Goal: Task Accomplishment & Management: Use online tool/utility

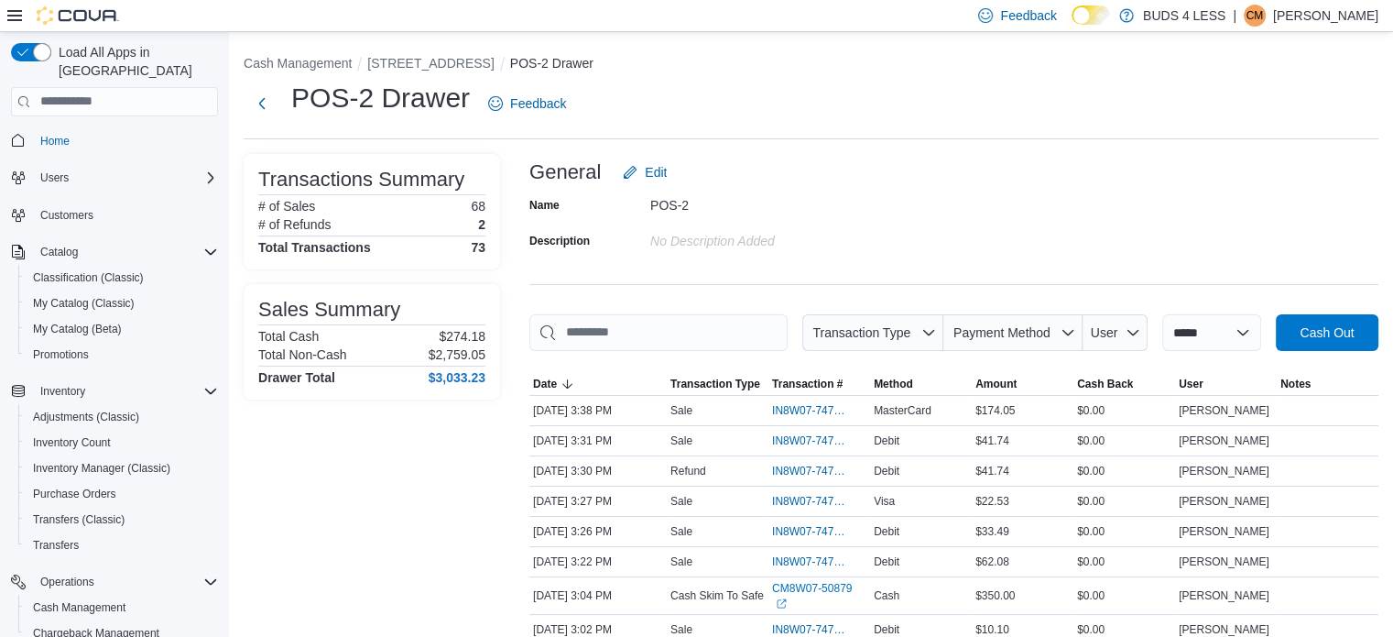
scroll to position [92, 0]
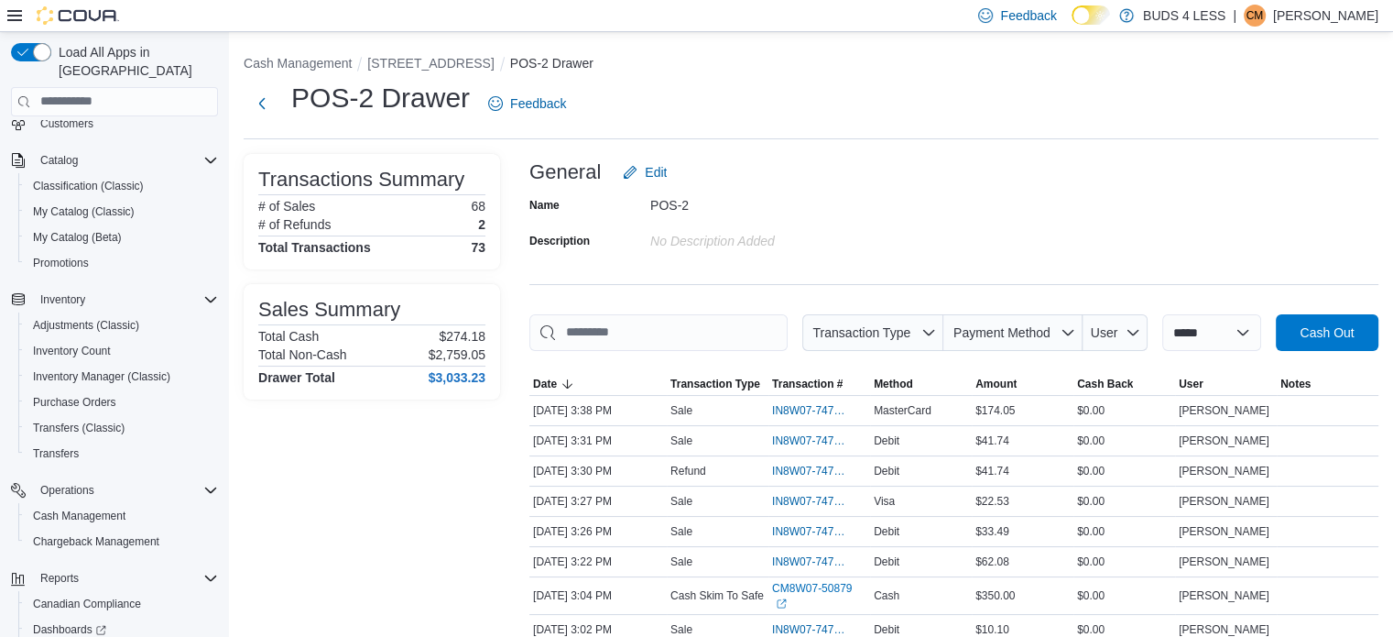
click at [1277, 99] on div "POS-2 Drawer Feedback" at bounding box center [811, 104] width 1135 height 48
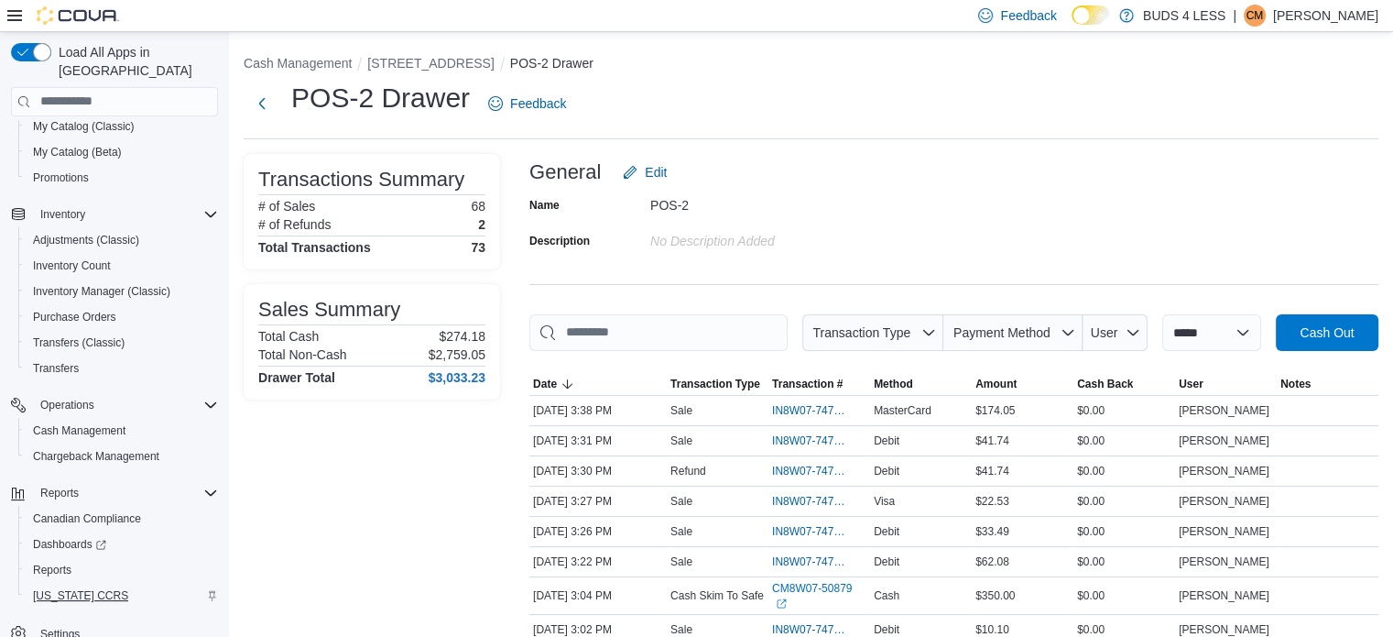
scroll to position [183, 0]
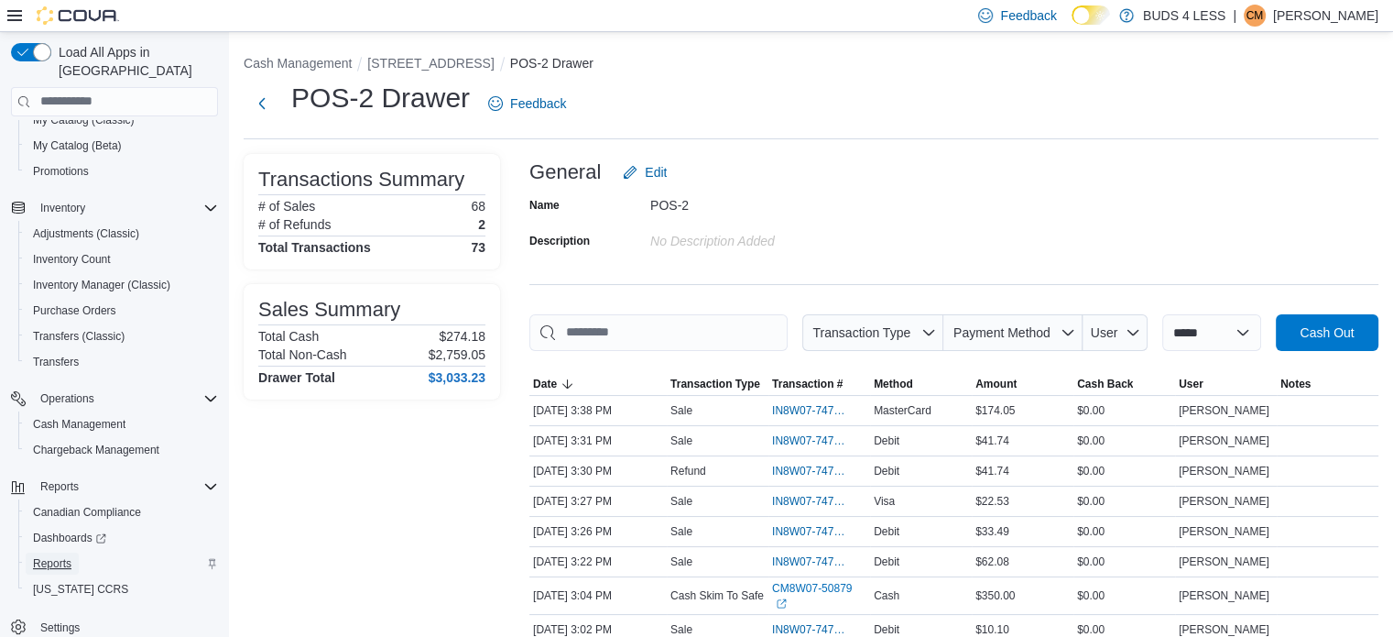
click at [60, 556] on span "Reports" at bounding box center [52, 563] width 38 height 15
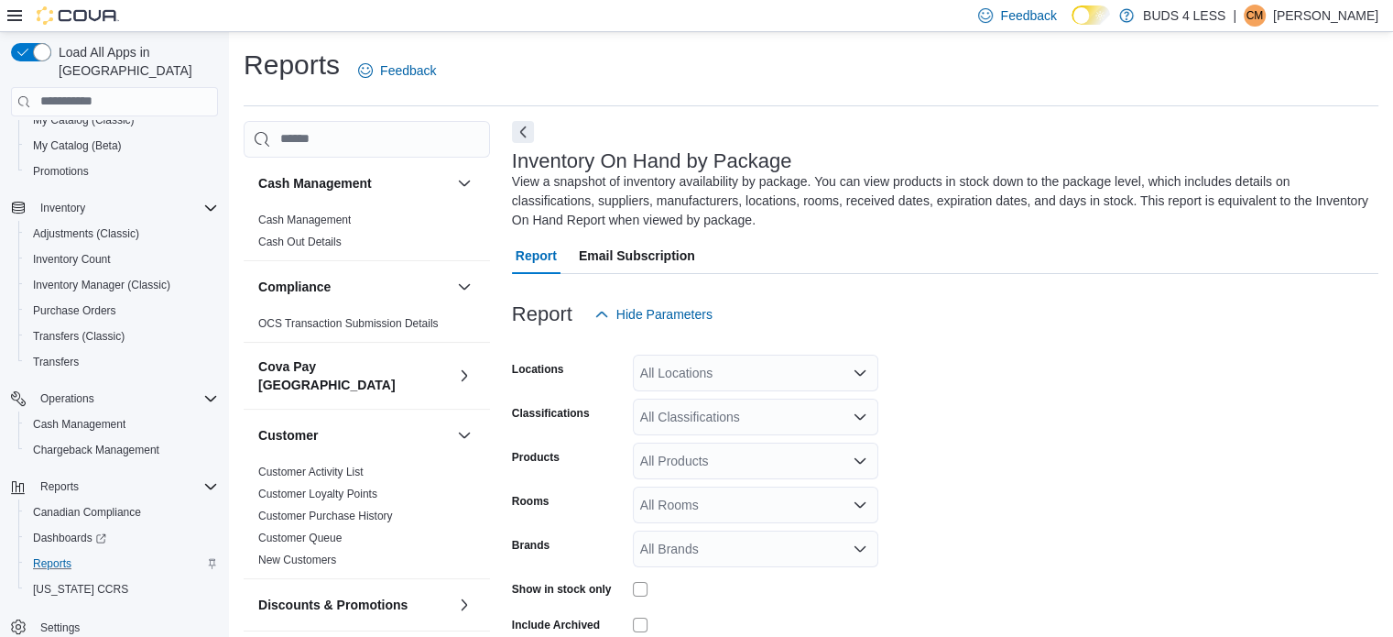
scroll to position [81, 0]
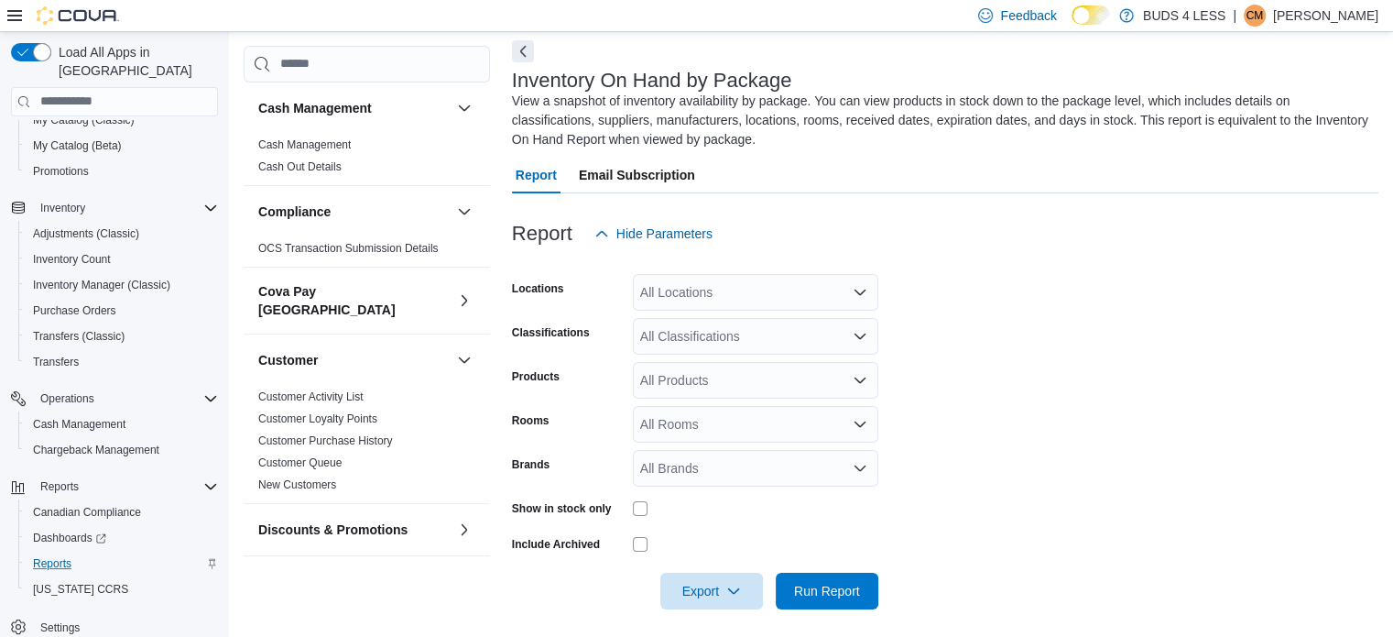
click at [726, 292] on div "All Locations" at bounding box center [756, 292] width 246 height 37
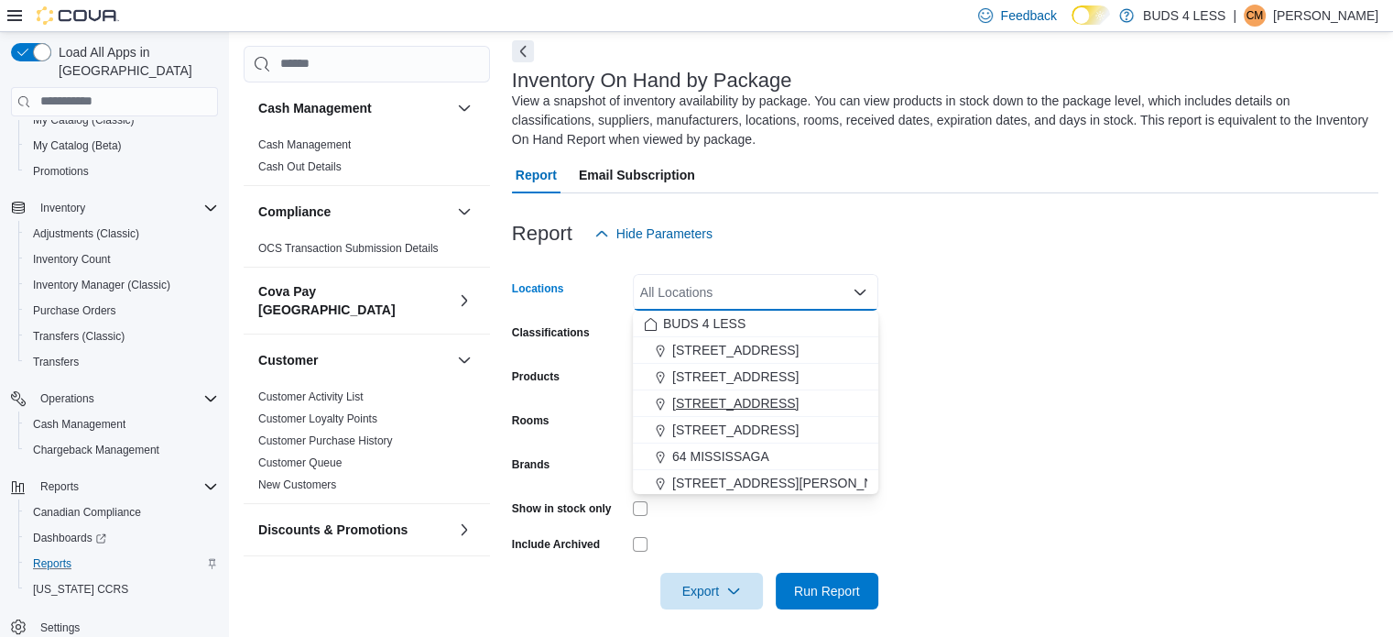
click at [736, 406] on span "[STREET_ADDRESS]" at bounding box center [735, 403] width 126 height 18
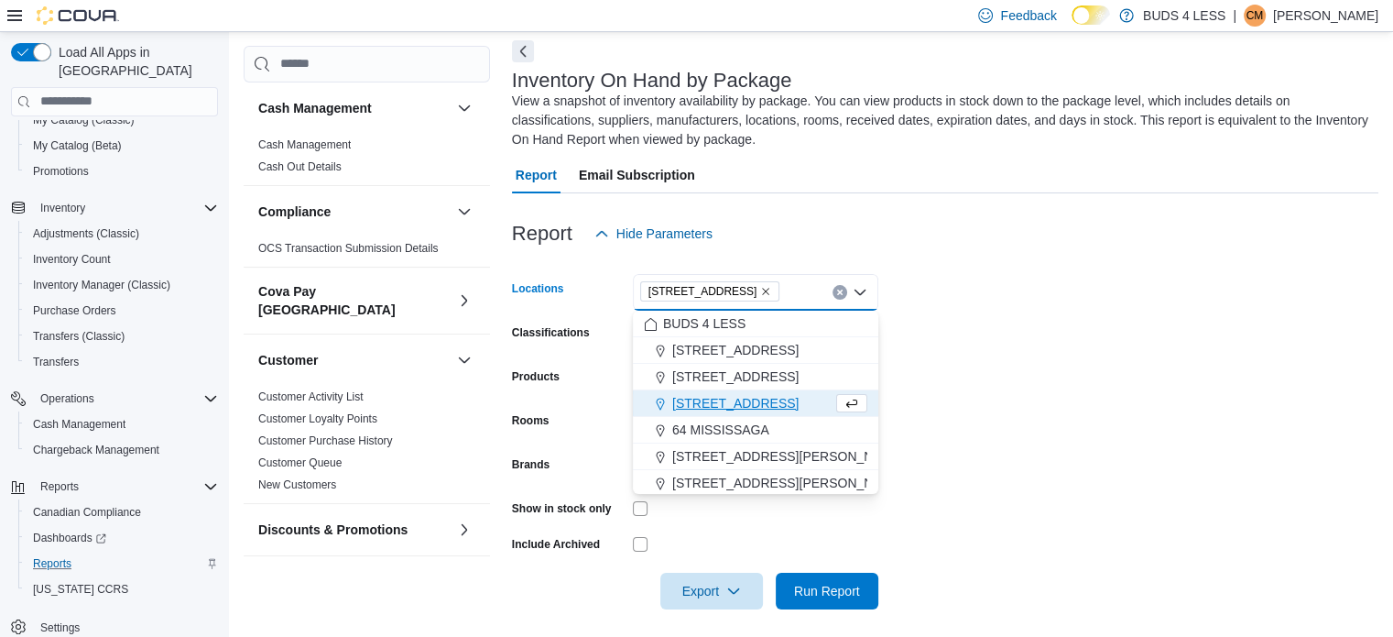
click at [784, 193] on div at bounding box center [945, 204] width 867 height 22
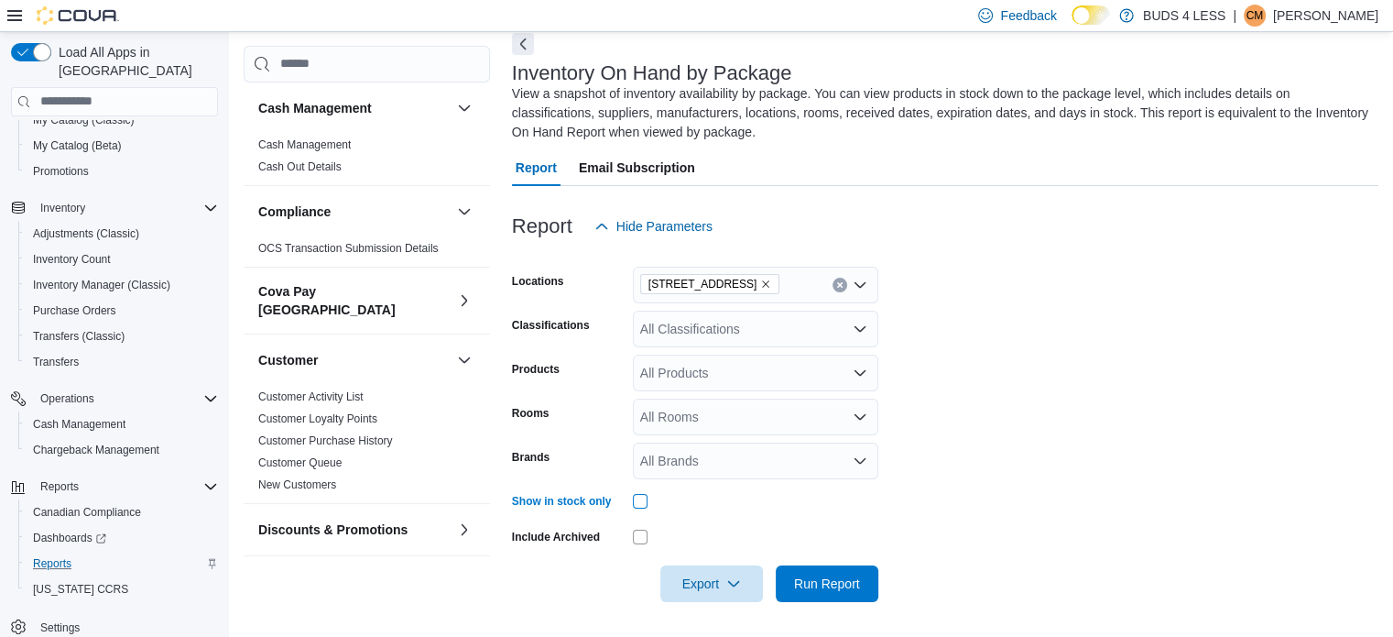
scroll to position [89, 0]
click at [788, 336] on div "All Classifications" at bounding box center [756, 328] width 246 height 37
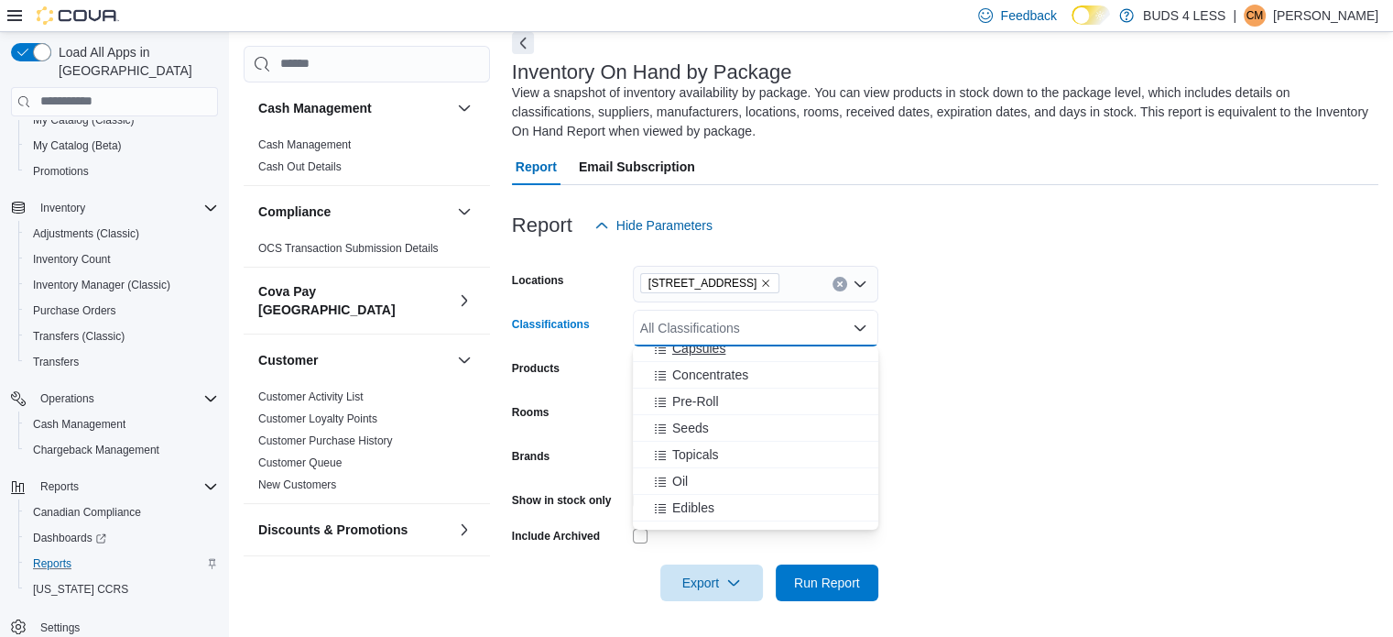
scroll to position [92, 0]
click at [781, 371] on div "Concentrates" at bounding box center [756, 374] width 224 height 18
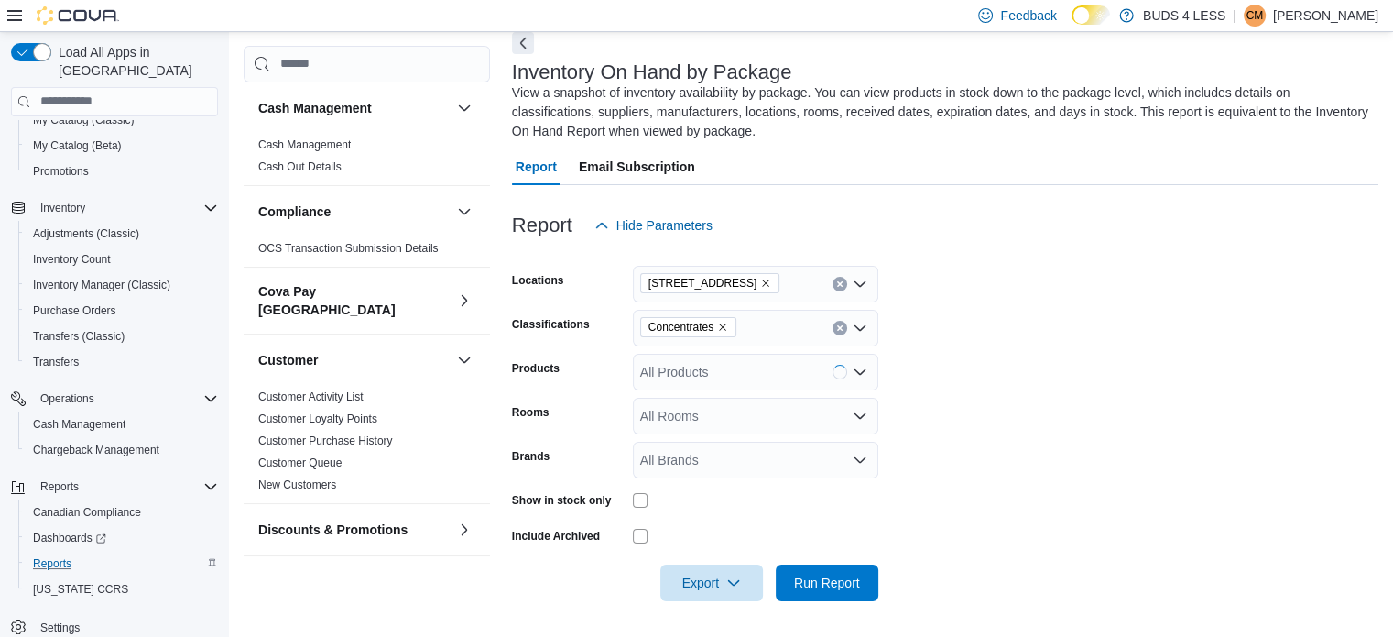
click at [1089, 202] on div at bounding box center [945, 196] width 867 height 22
click at [848, 589] on span "Run Report" at bounding box center [827, 582] width 66 height 18
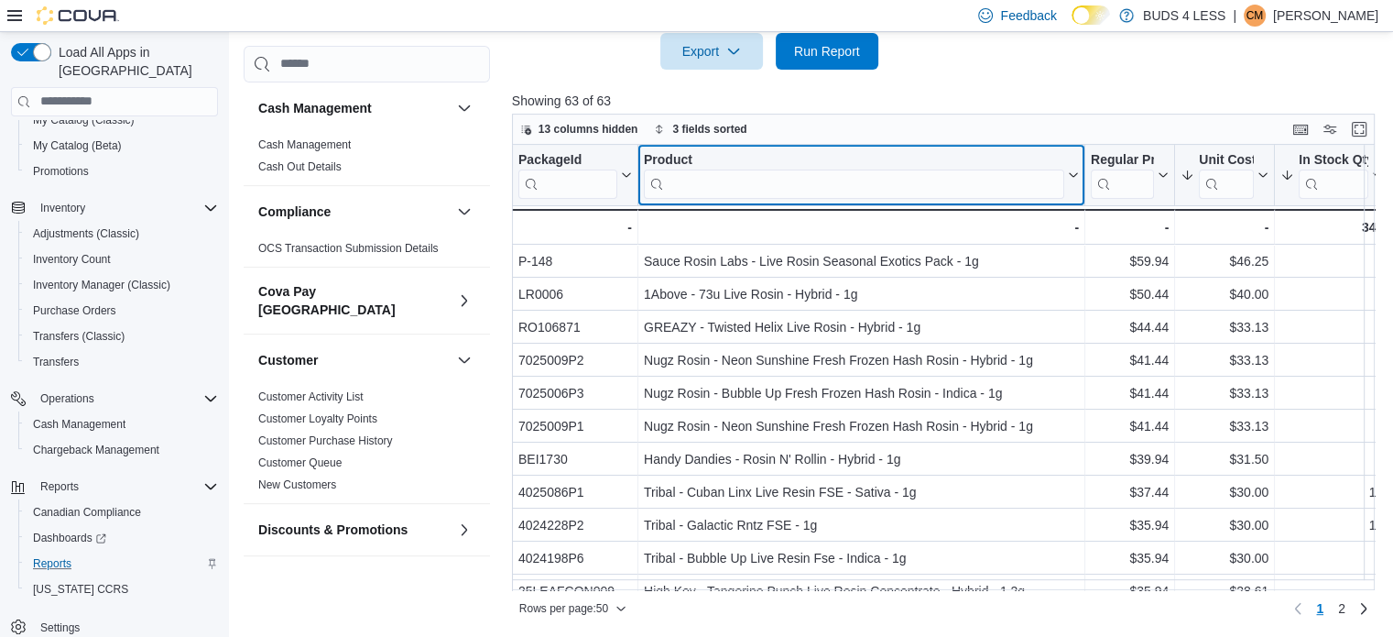
click at [1063, 172] on input "search" at bounding box center [854, 183] width 420 height 29
click at [1073, 176] on icon at bounding box center [1072, 174] width 15 height 11
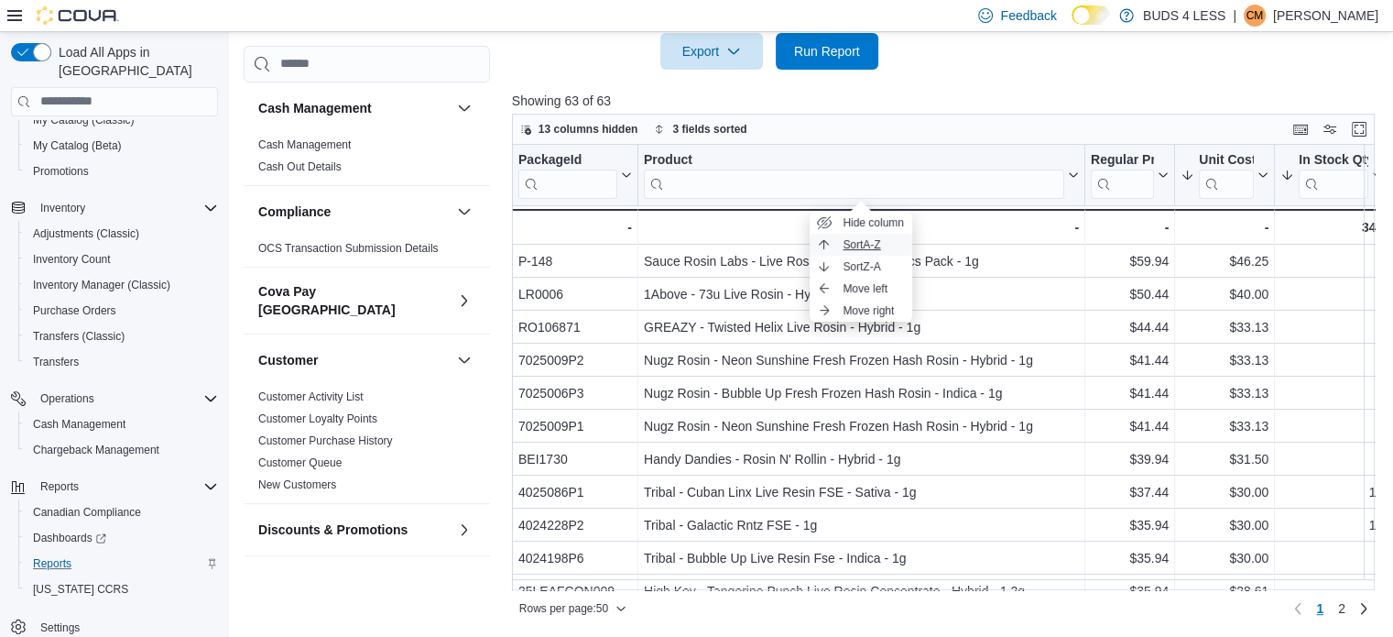
click at [869, 252] on button "Sort A-Z" at bounding box center [861, 245] width 103 height 22
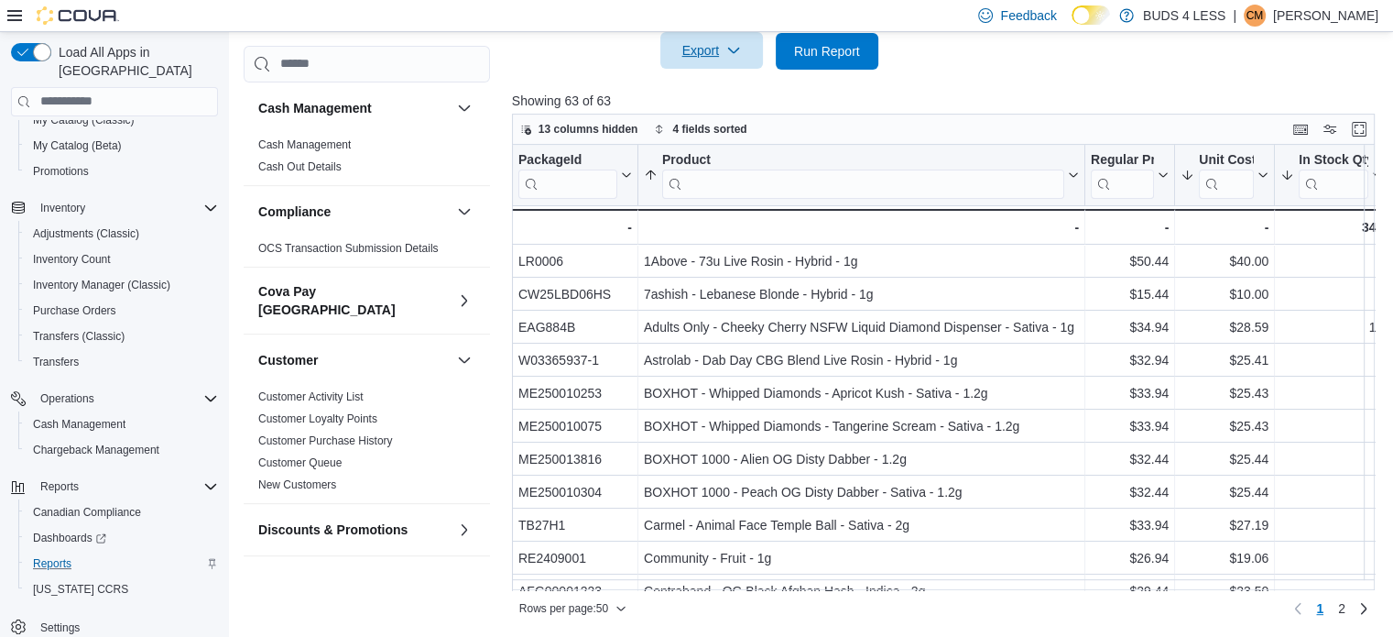
click at [670, 50] on button "Export" at bounding box center [712, 50] width 103 height 37
click at [739, 74] on button "Export to Excel" at bounding box center [714, 88] width 104 height 37
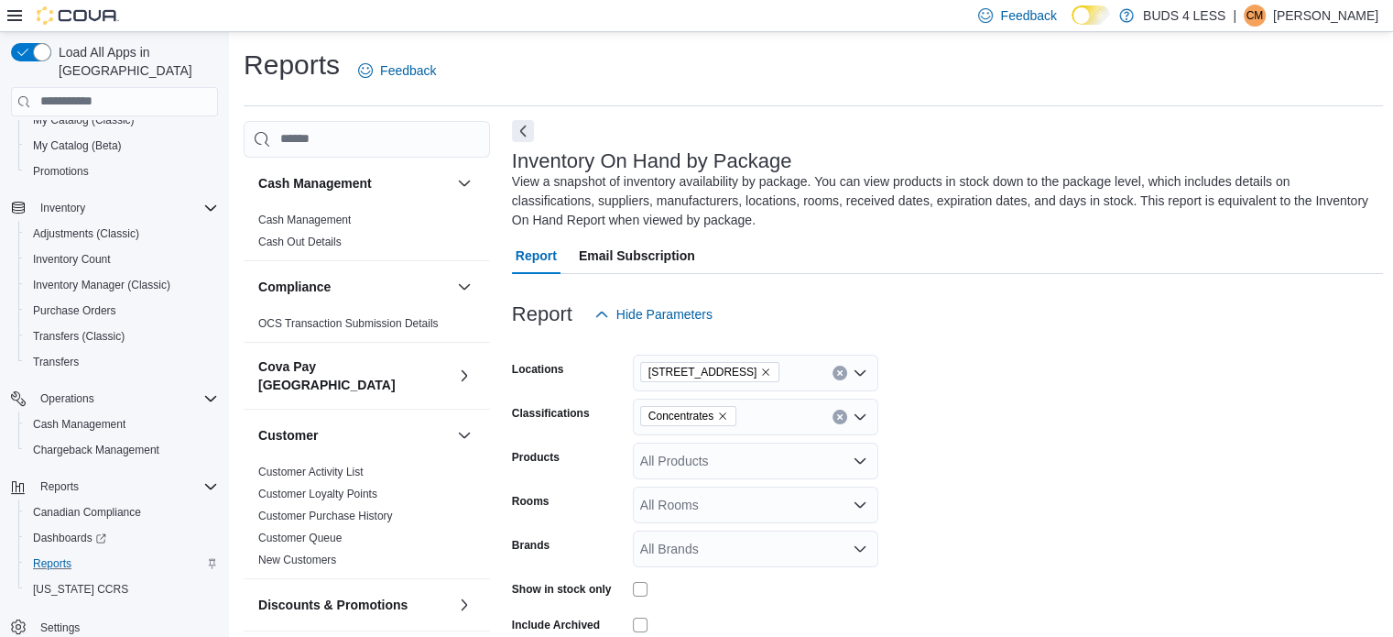
click at [522, 130] on button "Next" at bounding box center [523, 131] width 22 height 22
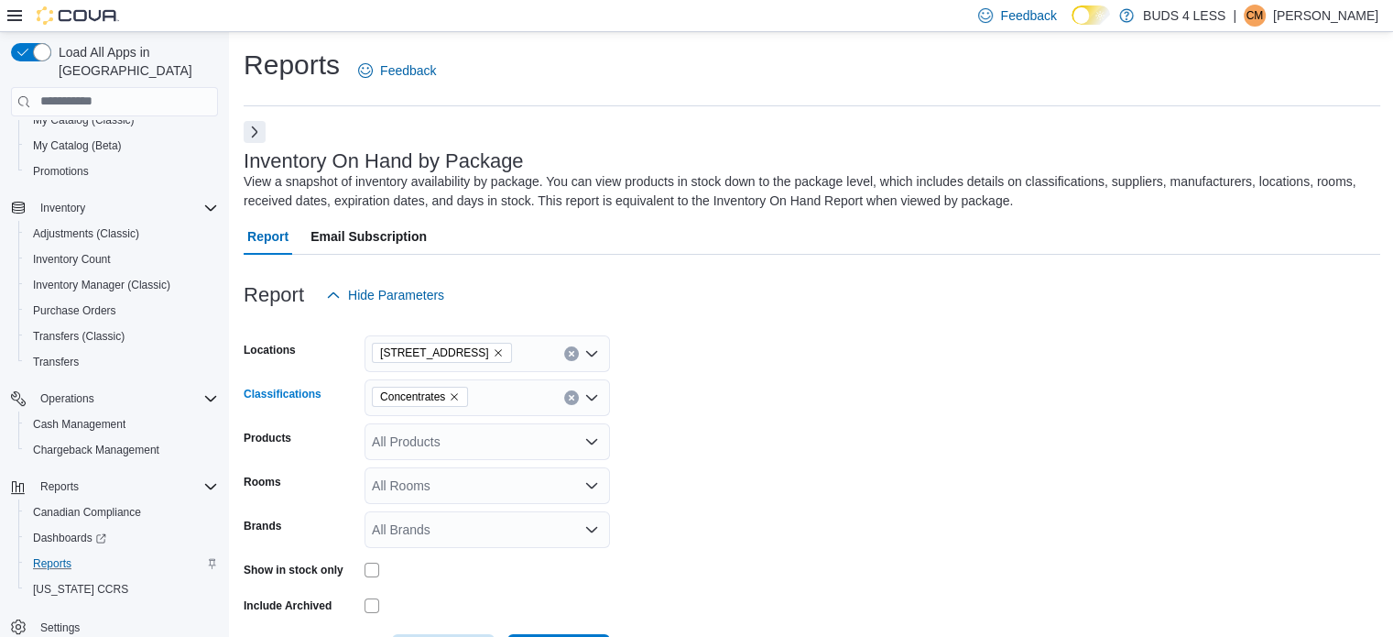
click at [455, 391] on icon "Remove Concentrates from selection in this group" at bounding box center [454, 396] width 11 height 11
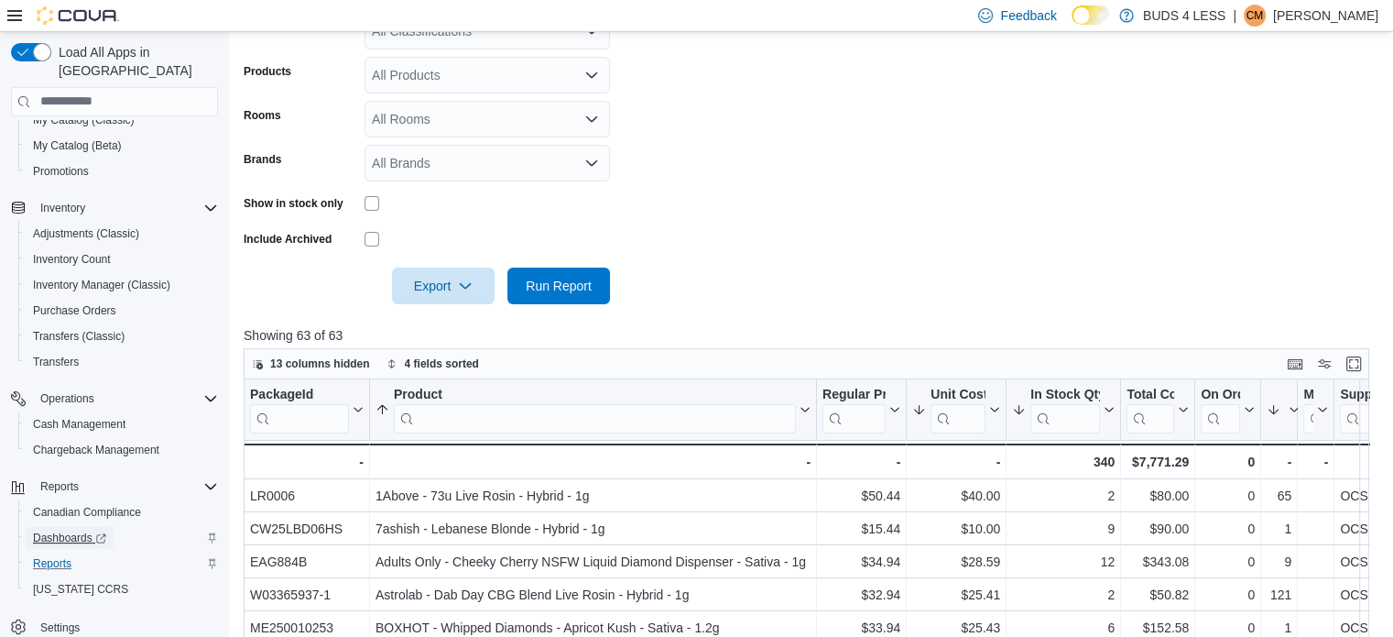
click at [69, 530] on span "Dashboards" at bounding box center [69, 537] width 73 height 15
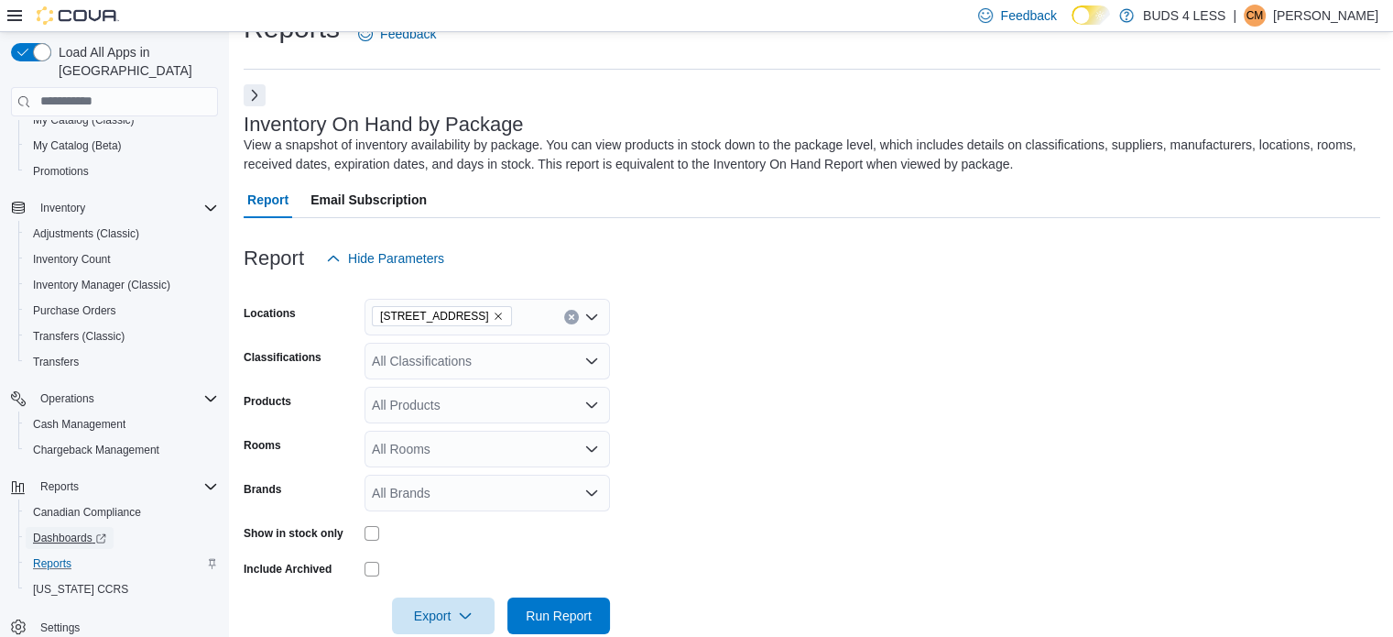
scroll to position [0, 0]
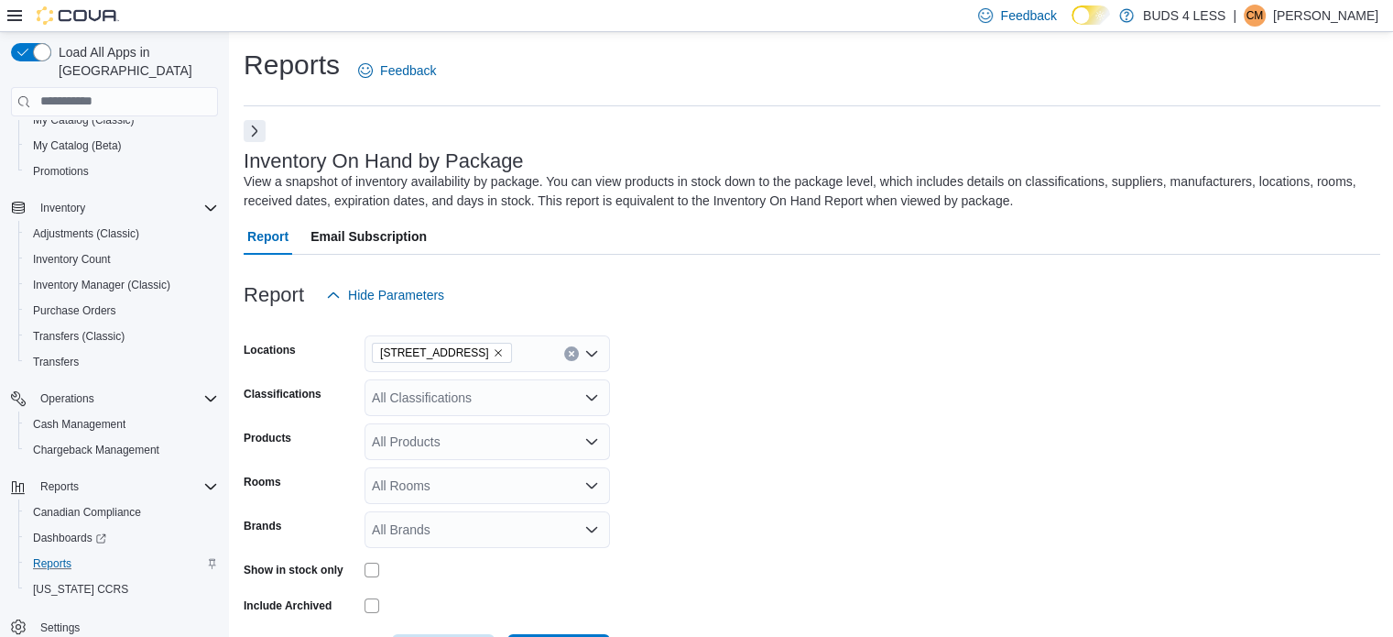
click at [261, 132] on button "Next" at bounding box center [255, 131] width 22 height 22
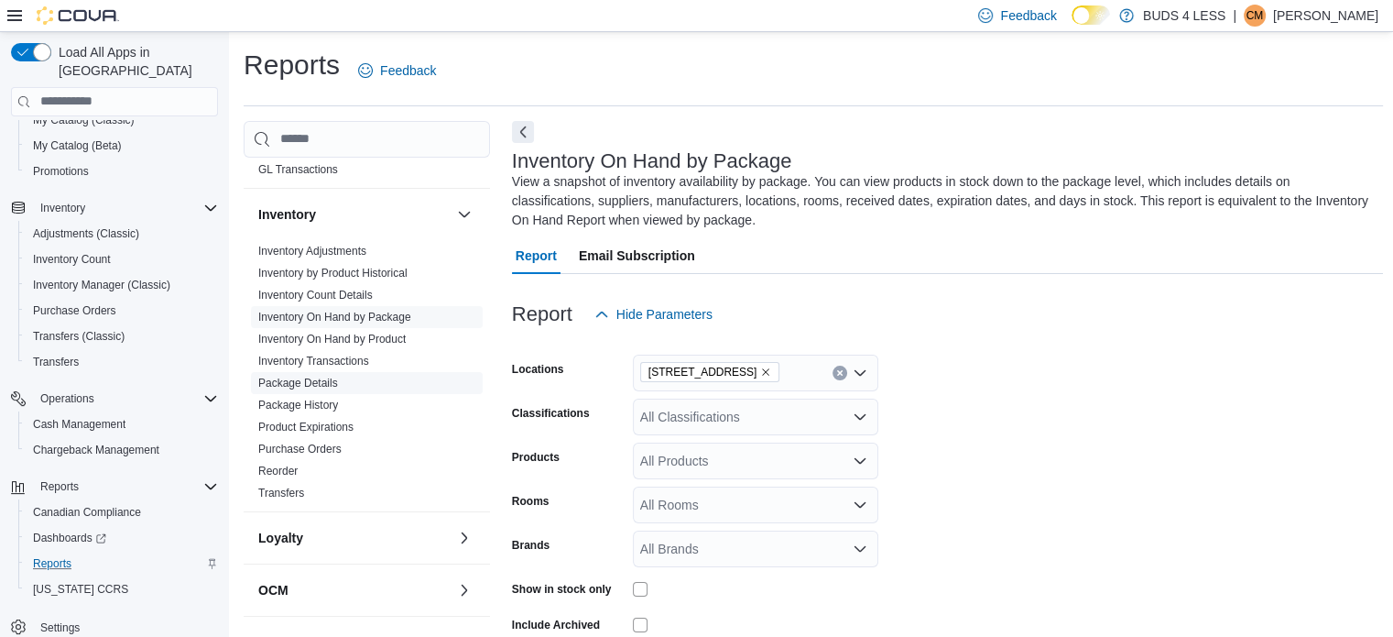
scroll to position [550, 0]
click at [399, 329] on link "Inventory On Hand by Product" at bounding box center [331, 335] width 147 height 13
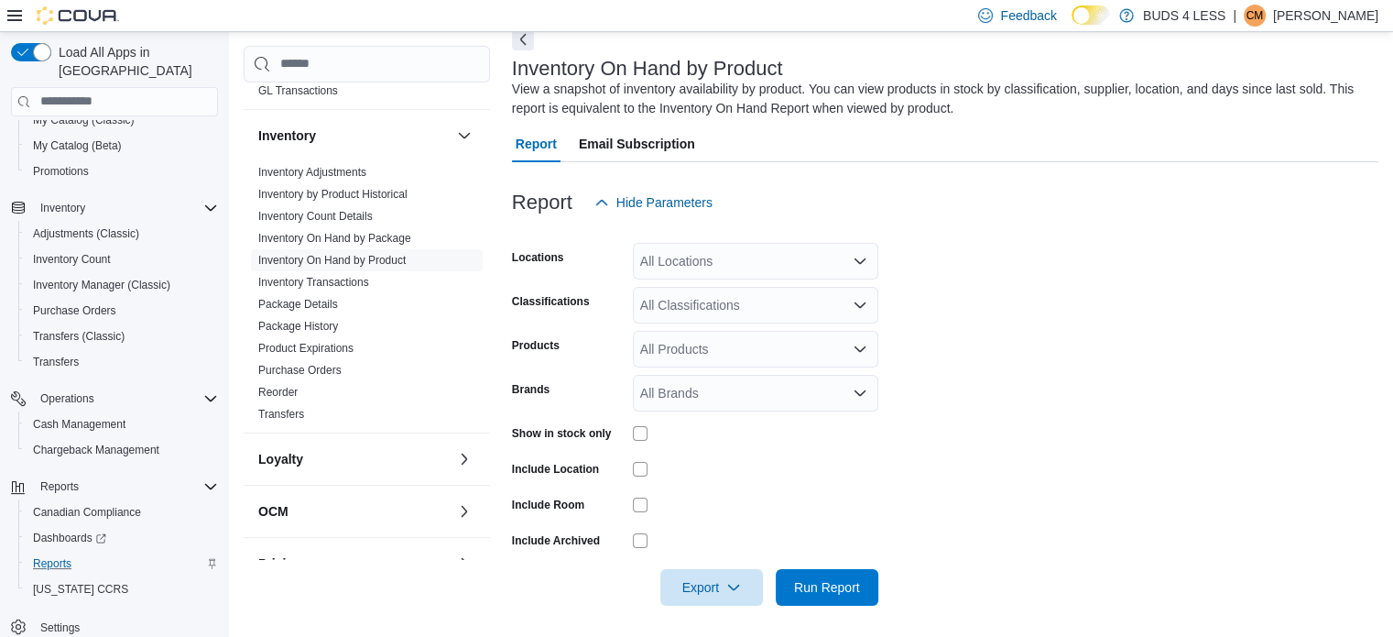
scroll to position [97, 0]
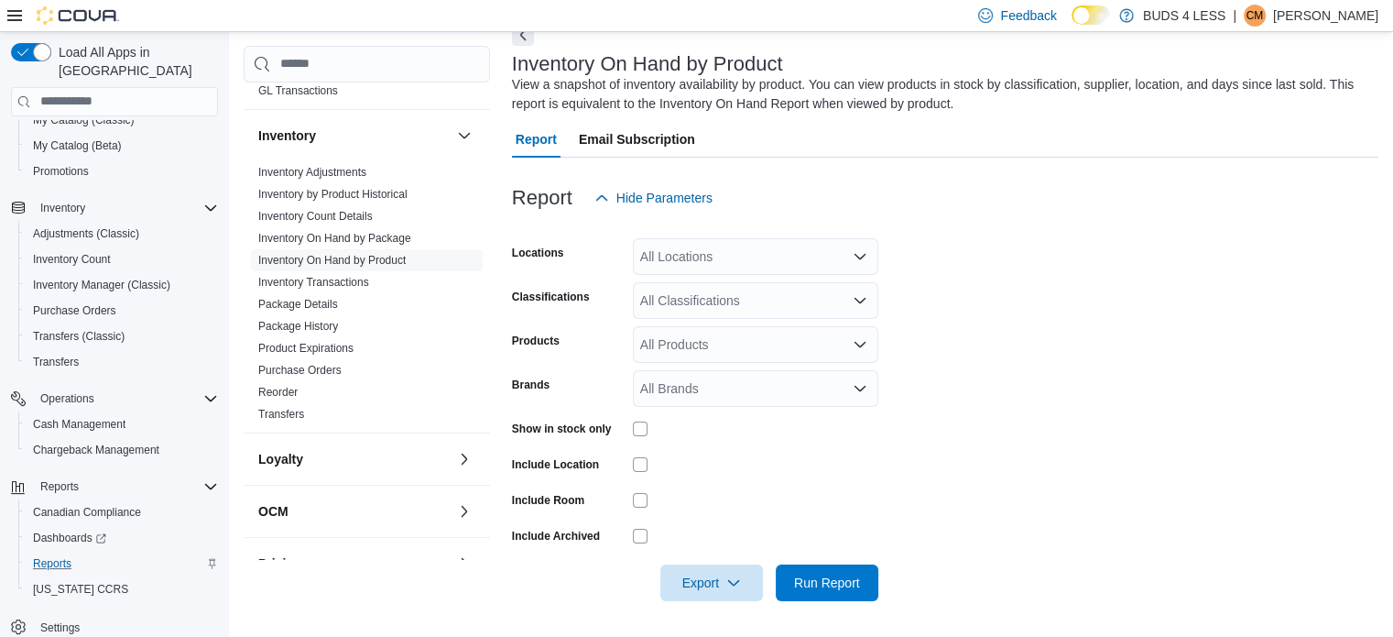
click at [744, 241] on div "All Locations" at bounding box center [756, 256] width 246 height 37
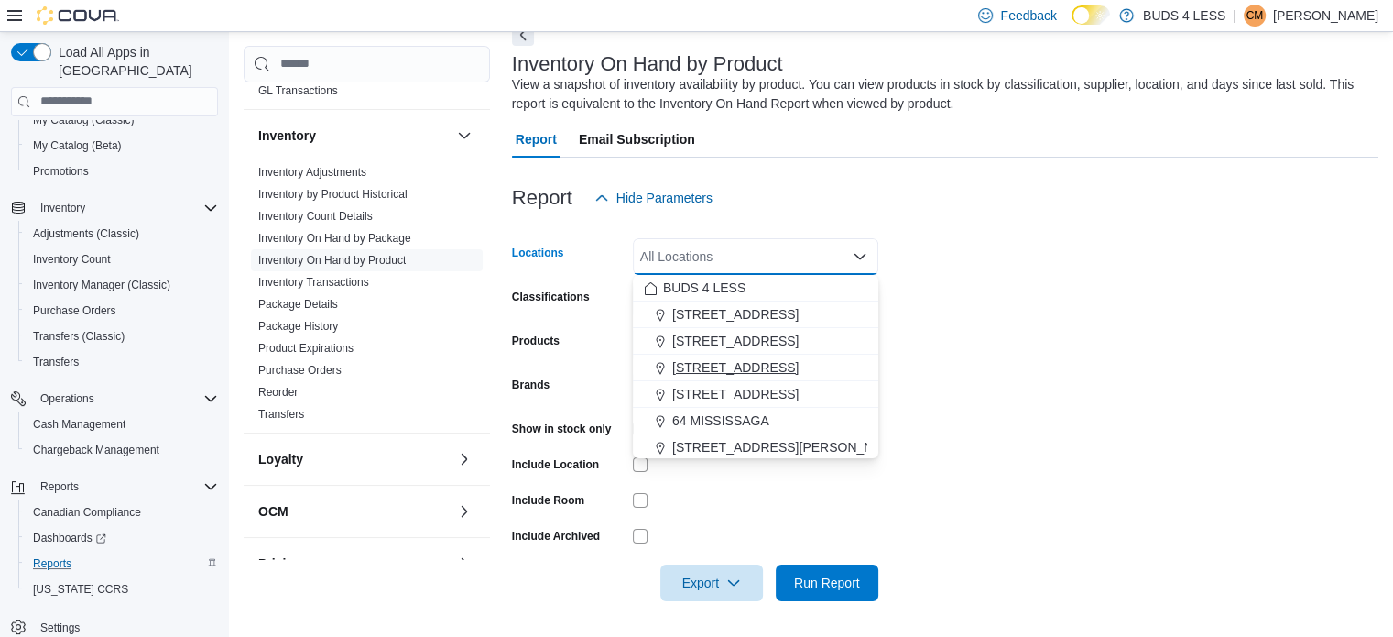
click at [737, 367] on span "[STREET_ADDRESS]" at bounding box center [735, 367] width 126 height 18
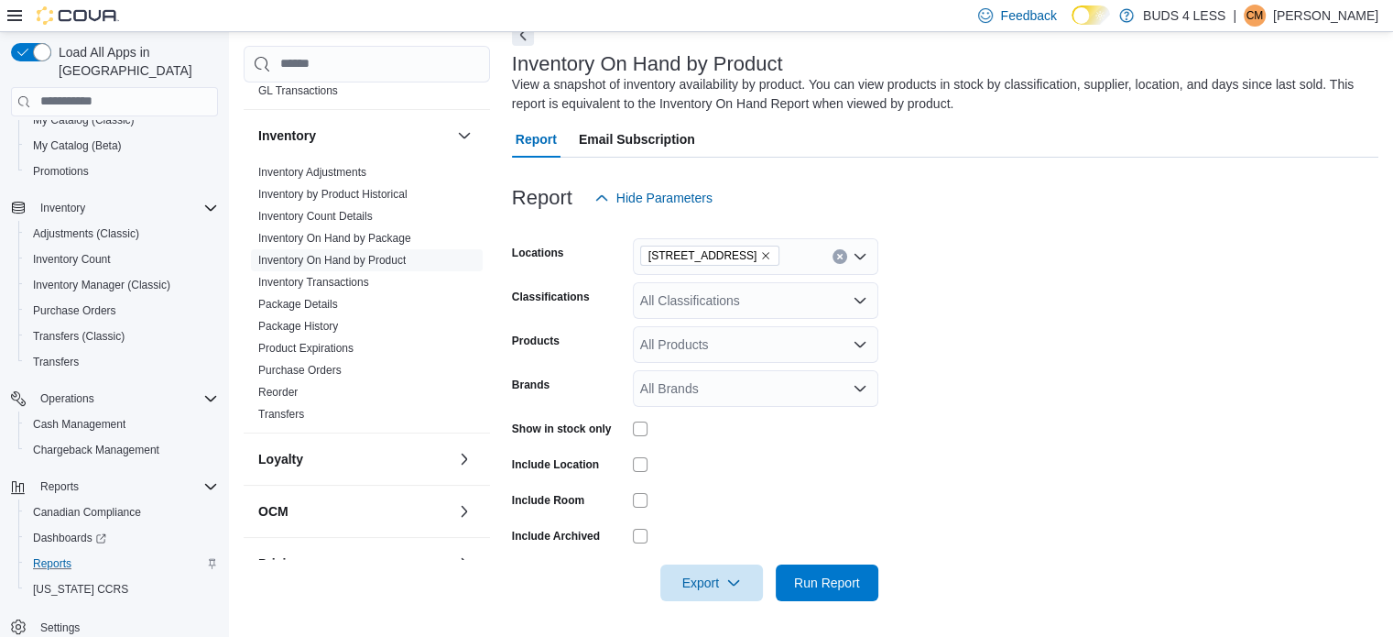
click at [1044, 257] on form "Locations [STREET_ADDRESS] Classifications All Classifications Products All Pro…" at bounding box center [945, 408] width 867 height 385
click at [806, 311] on div "All Classifications" at bounding box center [756, 300] width 246 height 37
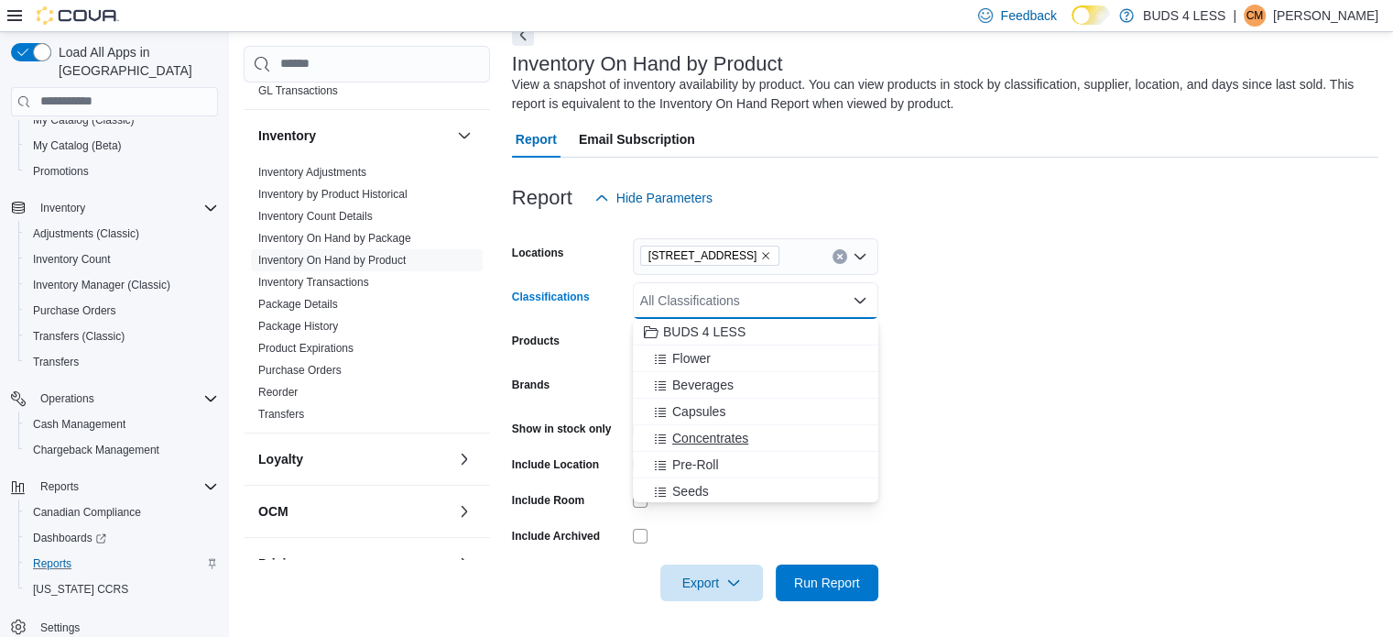
click at [787, 427] on button "Concentrates" at bounding box center [756, 438] width 246 height 27
click at [959, 325] on form "Locations [STREET_ADDRESS] Classifications Concentrates Combo box. Selected. Co…" at bounding box center [945, 408] width 867 height 385
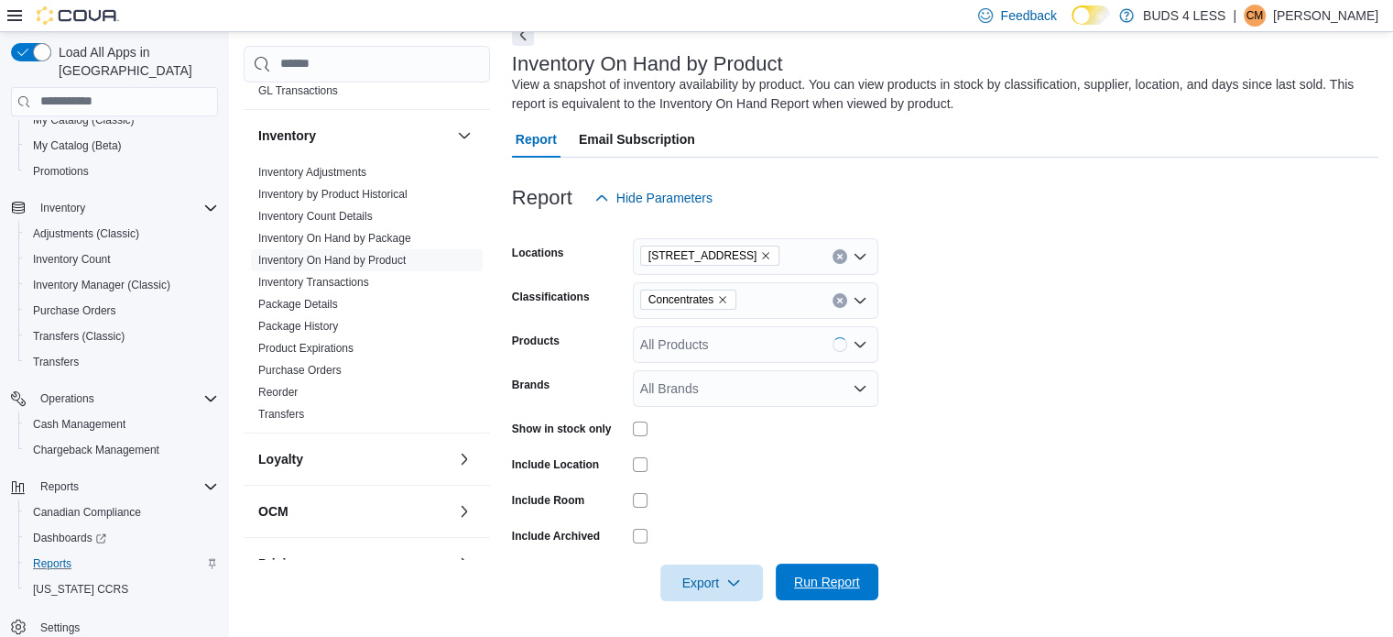
click at [816, 578] on span "Run Report" at bounding box center [827, 582] width 66 height 18
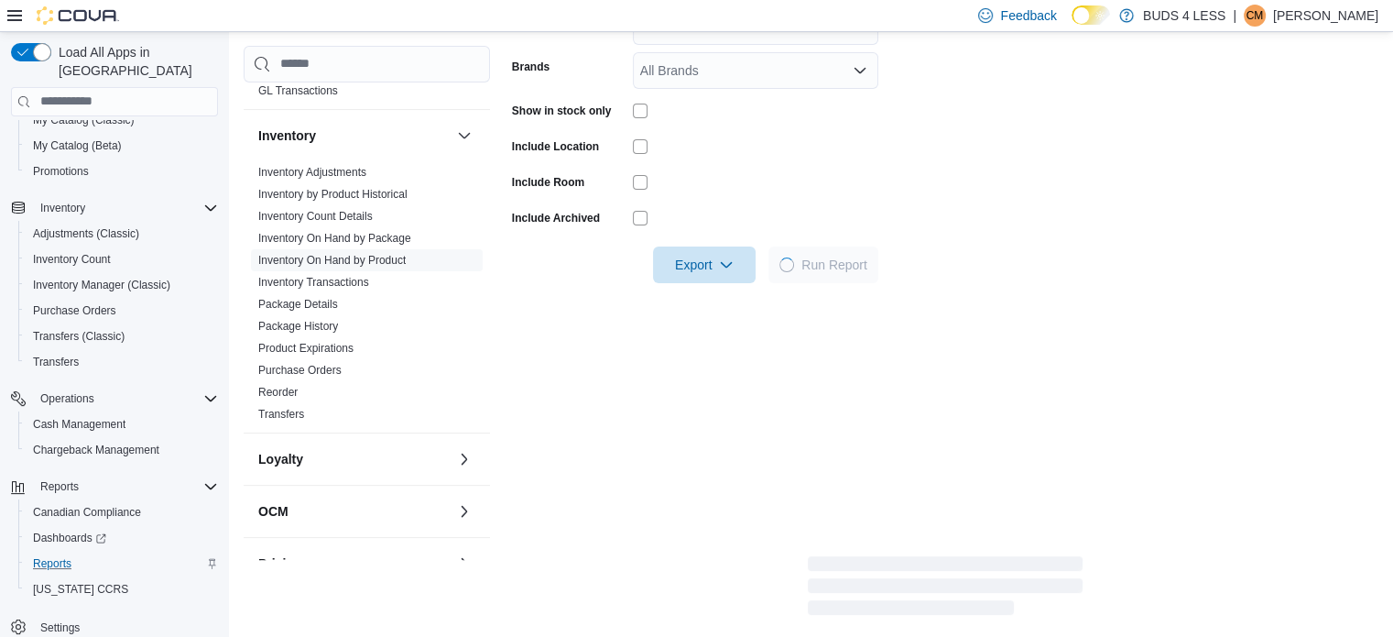
scroll to position [464, 0]
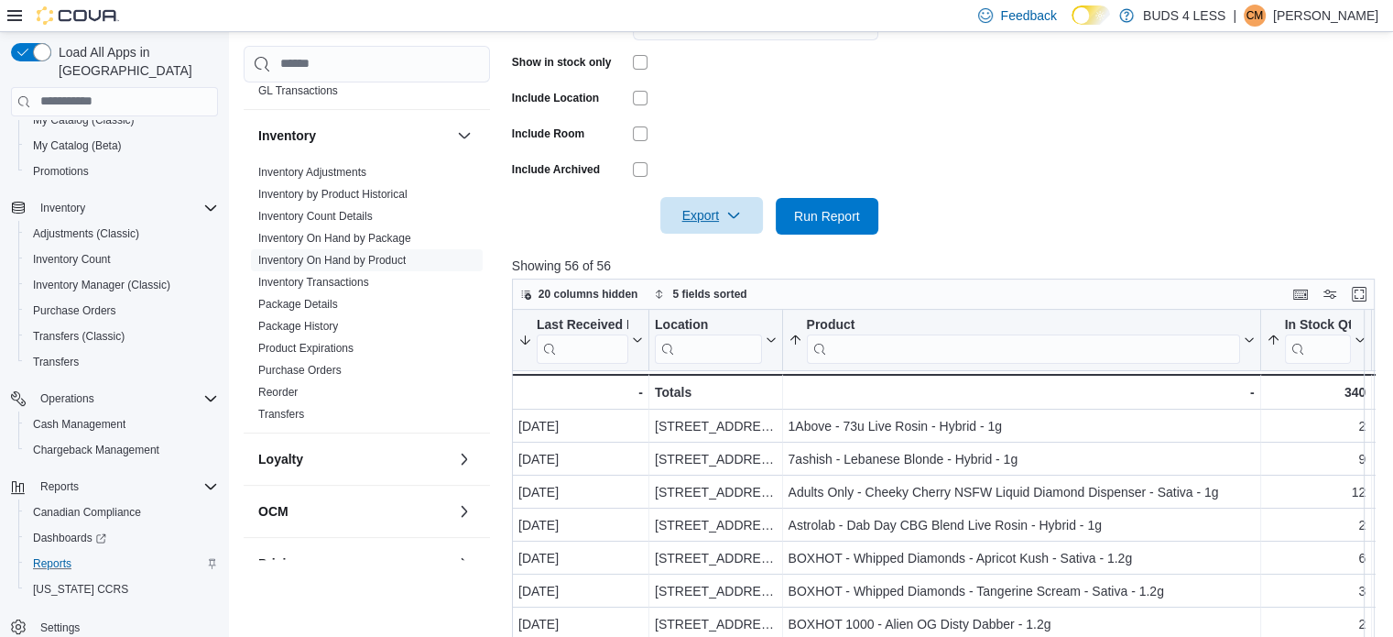
click at [702, 218] on span "Export" at bounding box center [712, 215] width 81 height 37
click at [707, 261] on button "Export to Excel" at bounding box center [714, 253] width 104 height 37
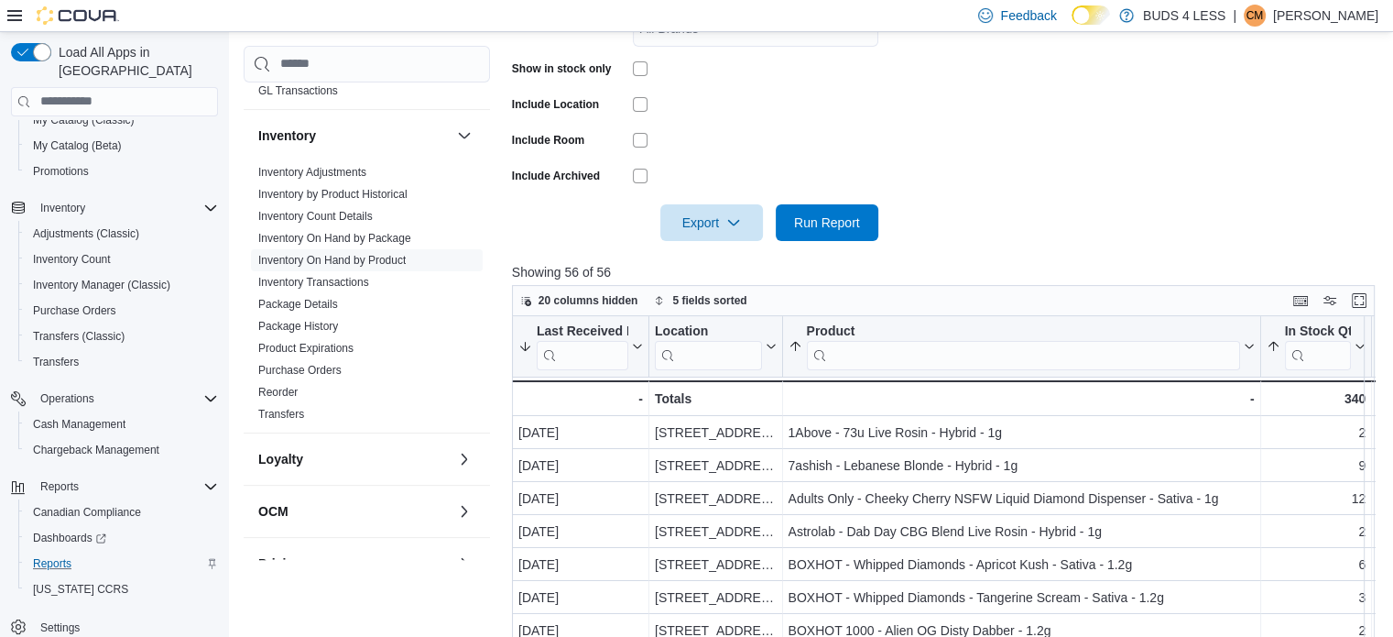
scroll to position [445, 0]
